Goal: Task Accomplishment & Management: Use online tool/utility

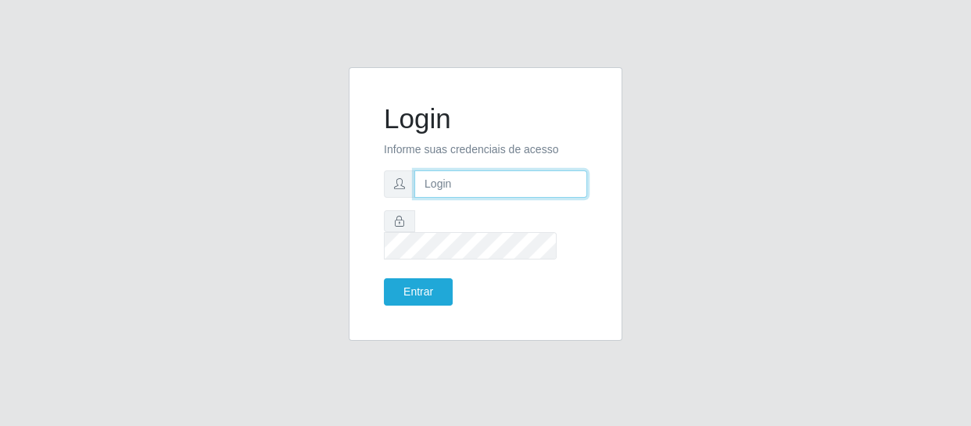
click at [490, 193] on input "text" at bounding box center [501, 184] width 173 height 27
type input "[EMAIL_ADDRESS][DOMAIN_NAME]"
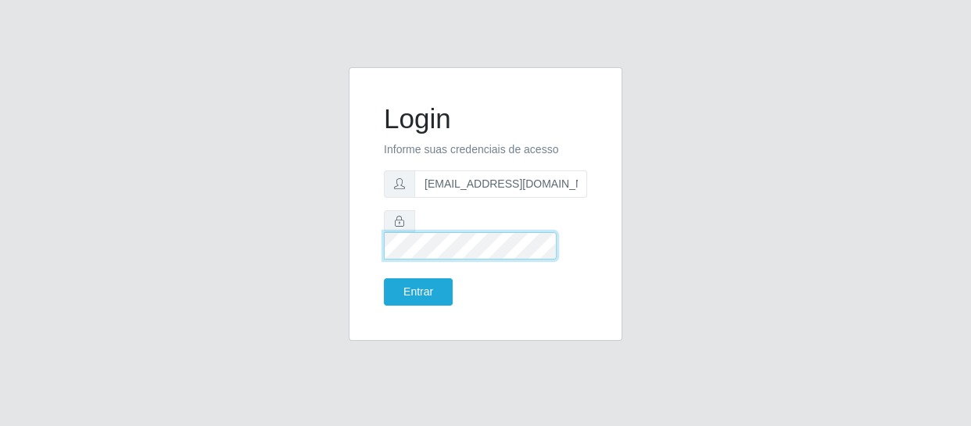
click at [384, 278] on button "Entrar" at bounding box center [418, 291] width 69 height 27
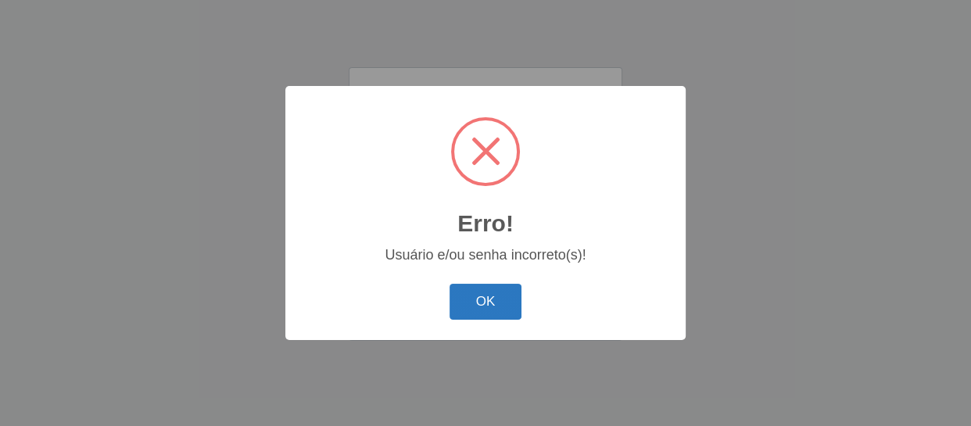
click at [510, 296] on button "OK" at bounding box center [486, 302] width 73 height 37
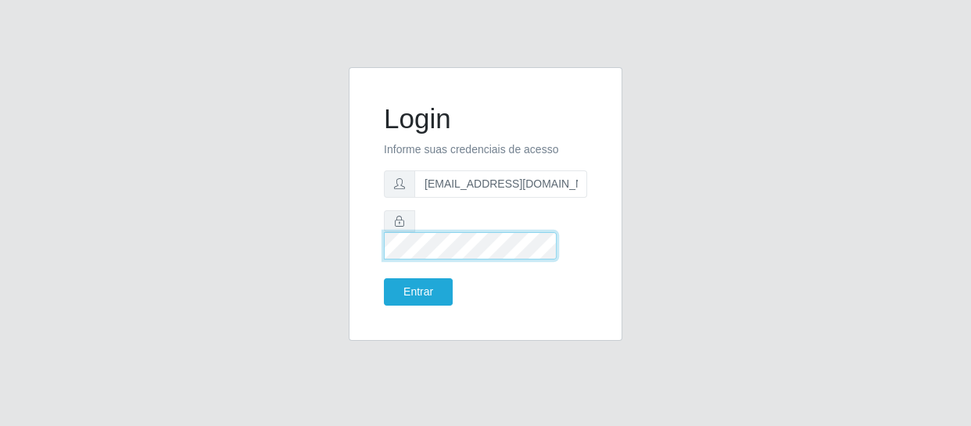
click at [415, 249] on form "Login Informe suas credenciais de acesso [EMAIL_ADDRESS][DOMAIN_NAME] Entrar" at bounding box center [485, 203] width 203 height 203
click at [384, 278] on button "Entrar" at bounding box center [418, 291] width 69 height 27
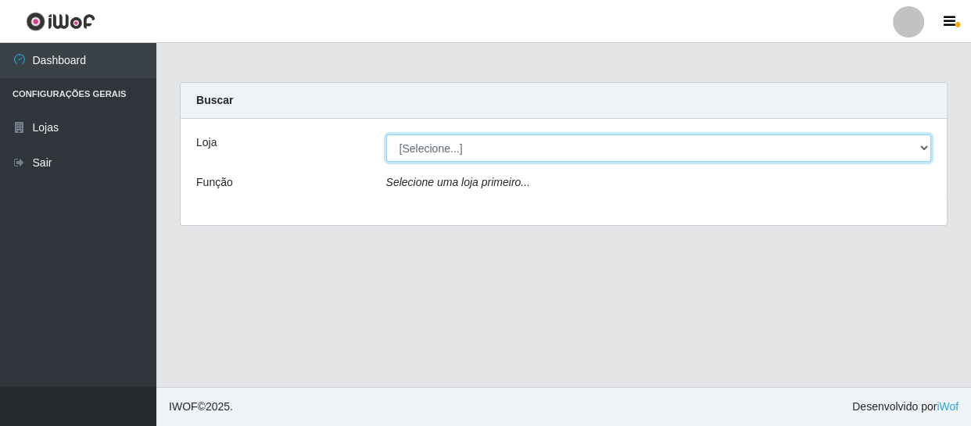
click at [560, 151] on select "[Selecione...] SuperFácil Atacado - São Gonçalo do Amarante" at bounding box center [659, 148] width 546 height 27
select select "408"
click at [386, 135] on select "[Selecione...] SuperFácil Atacado - São Gonçalo do Amarante" at bounding box center [659, 148] width 546 height 27
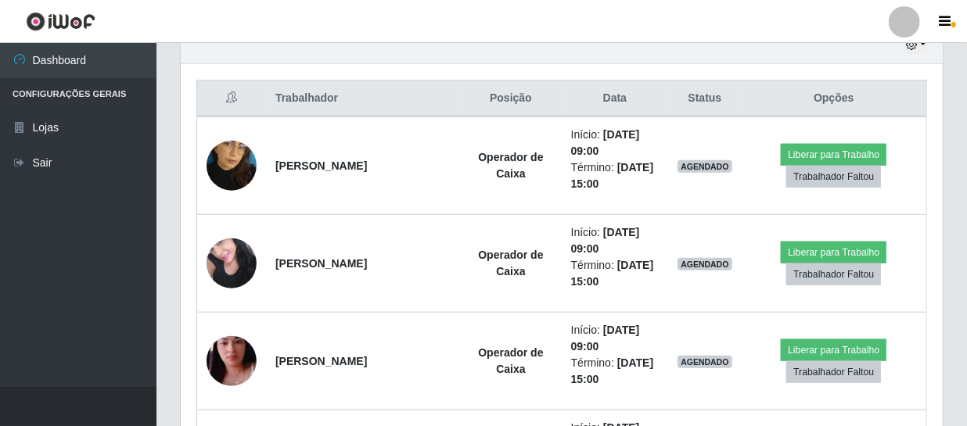
scroll to position [325, 762]
click at [912, 48] on icon "button" at bounding box center [911, 44] width 11 height 11
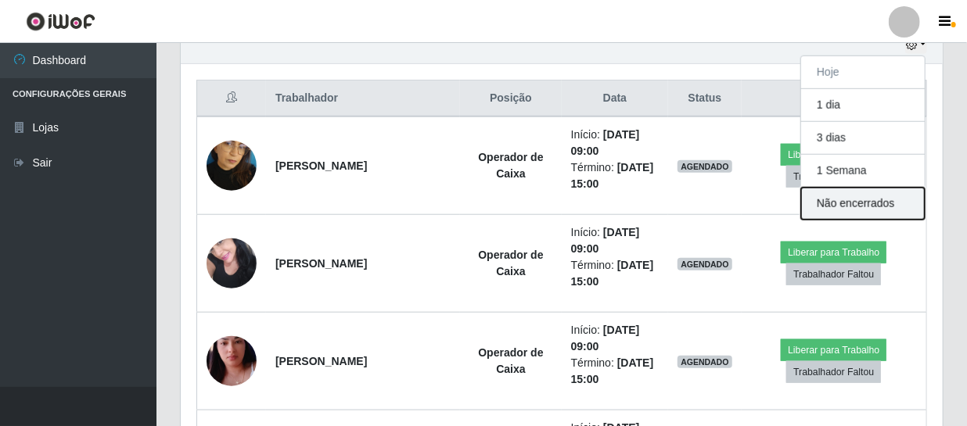
click at [872, 199] on button "Não encerrados" at bounding box center [863, 204] width 124 height 32
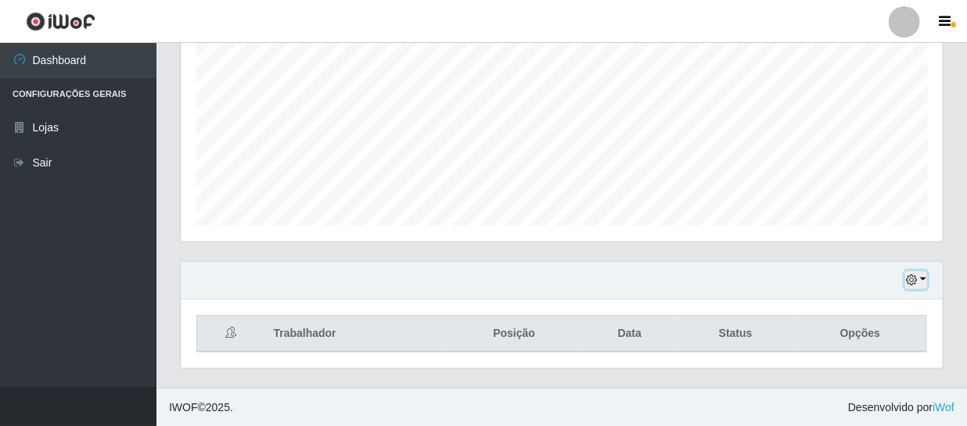
click at [914, 277] on icon "button" at bounding box center [911, 280] width 11 height 11
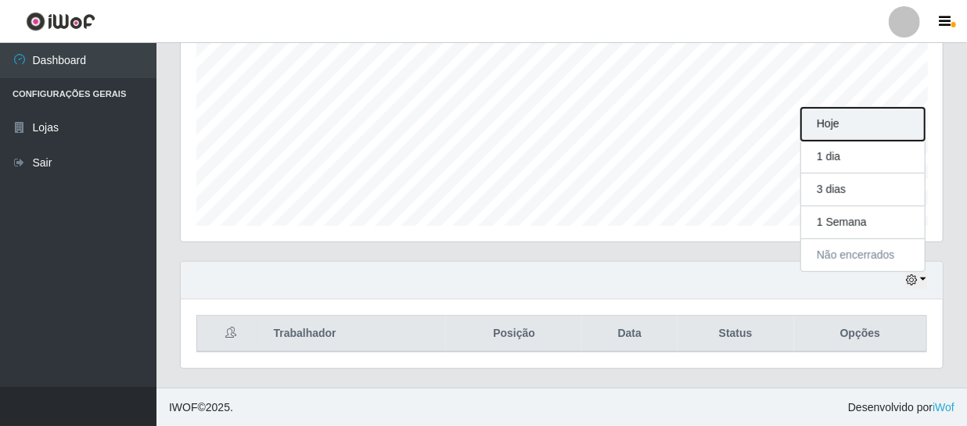
click at [853, 120] on button "Hoje" at bounding box center [863, 124] width 124 height 33
